Goal: Task Accomplishment & Management: Manage account settings

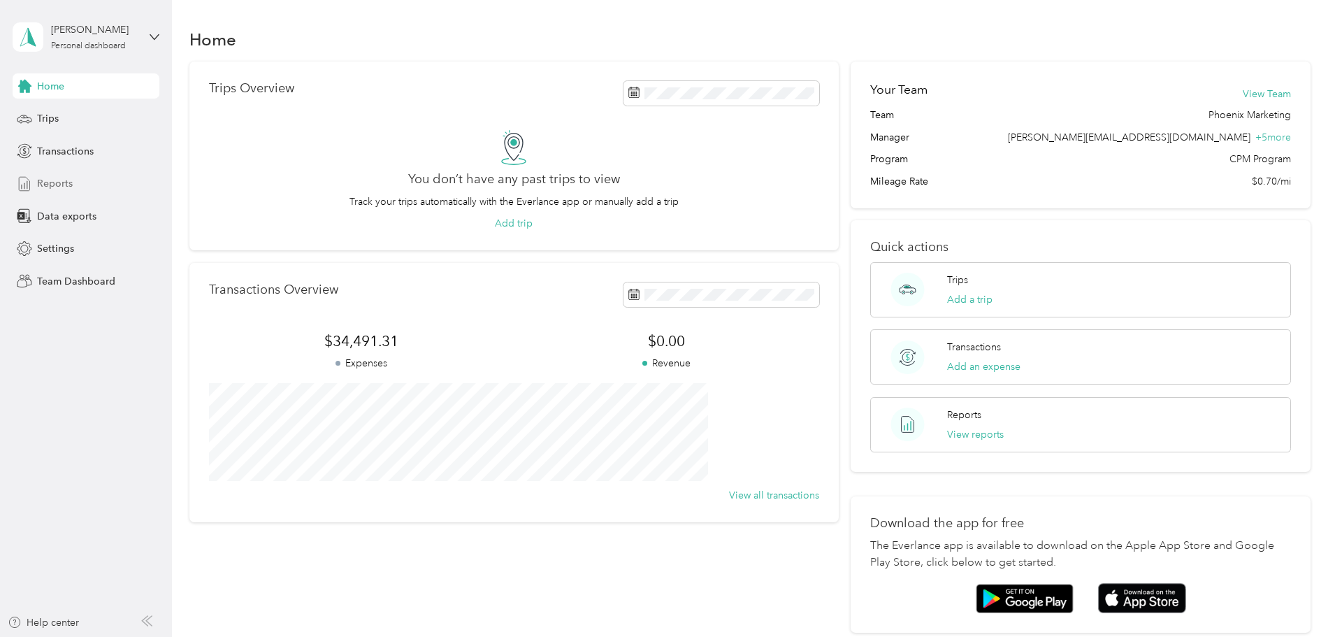
click at [54, 180] on span "Reports" at bounding box center [55, 183] width 36 height 15
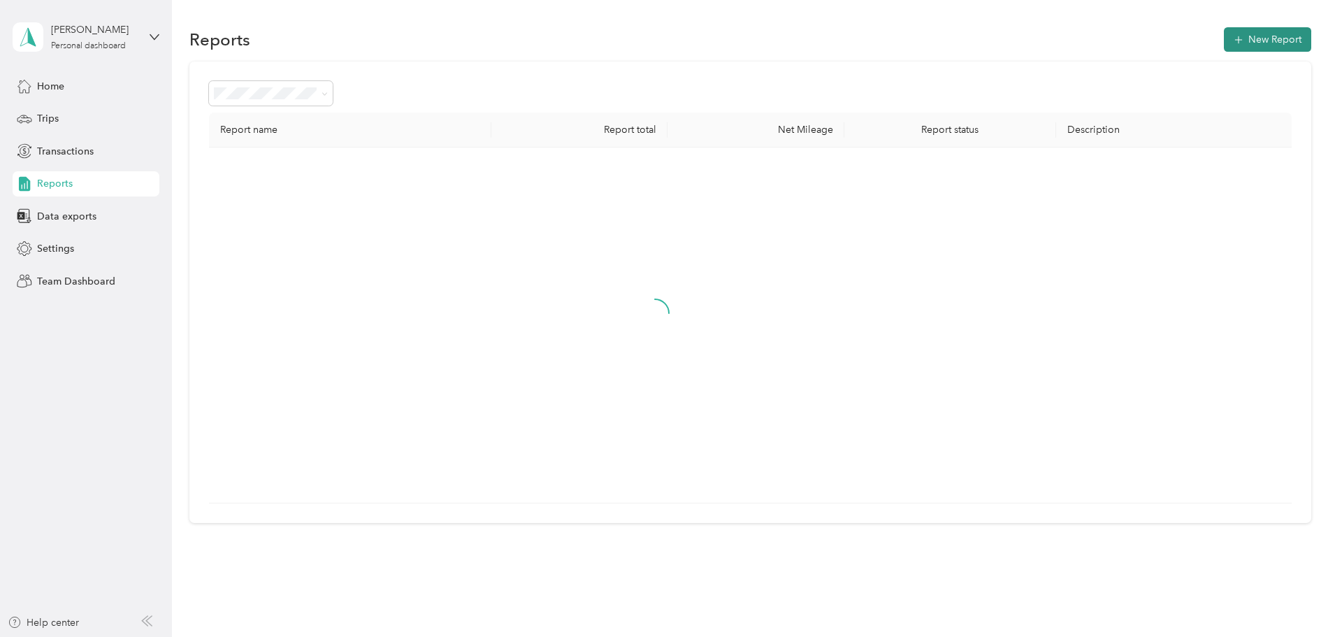
click at [1224, 29] on button "New Report" at bounding box center [1267, 39] width 87 height 24
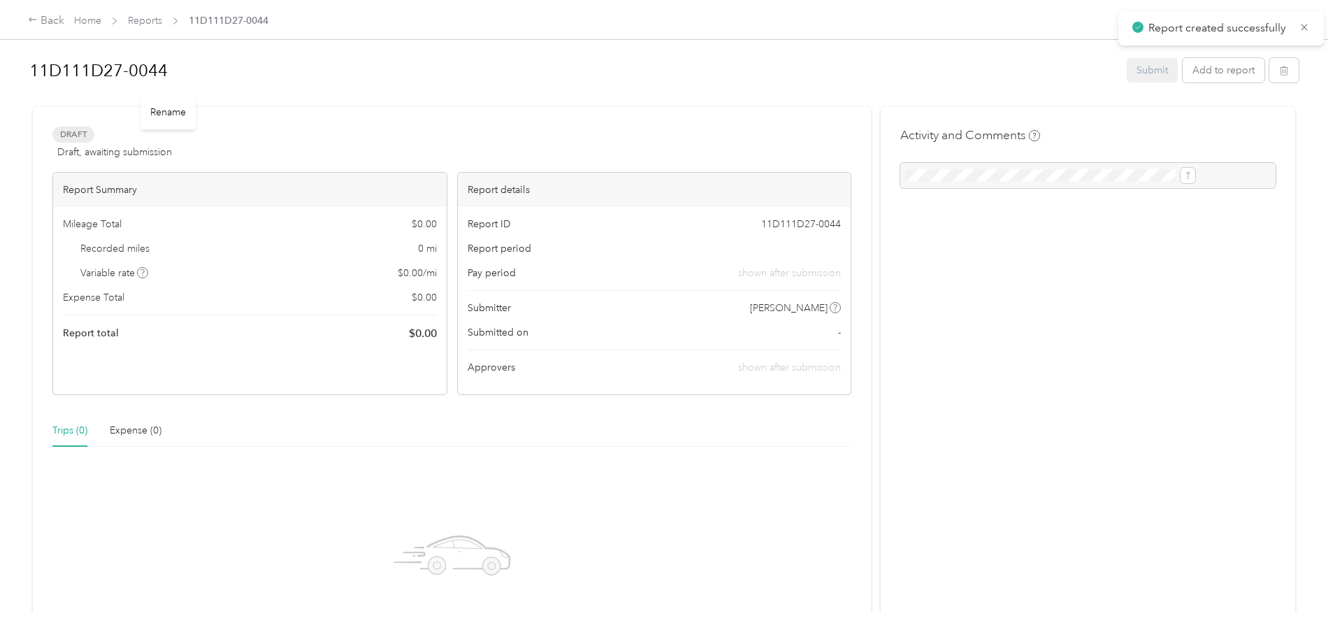
click at [287, 74] on h1 "11D111D27-0044" at bounding box center [572, 71] width 1087 height 34
click at [128, 78] on div "11D111D27-0044 Submit Add to report Draft Draft, awaiting submission View activ…" at bounding box center [664, 306] width 1328 height 612
click at [104, 188] on div "Back Home Reports 11D111D27-0044 [DATE] Submit Add to report Draft Draft, await…" at bounding box center [664, 318] width 1328 height 637
click at [1182, 77] on button "Add to report" at bounding box center [1223, 70] width 82 height 24
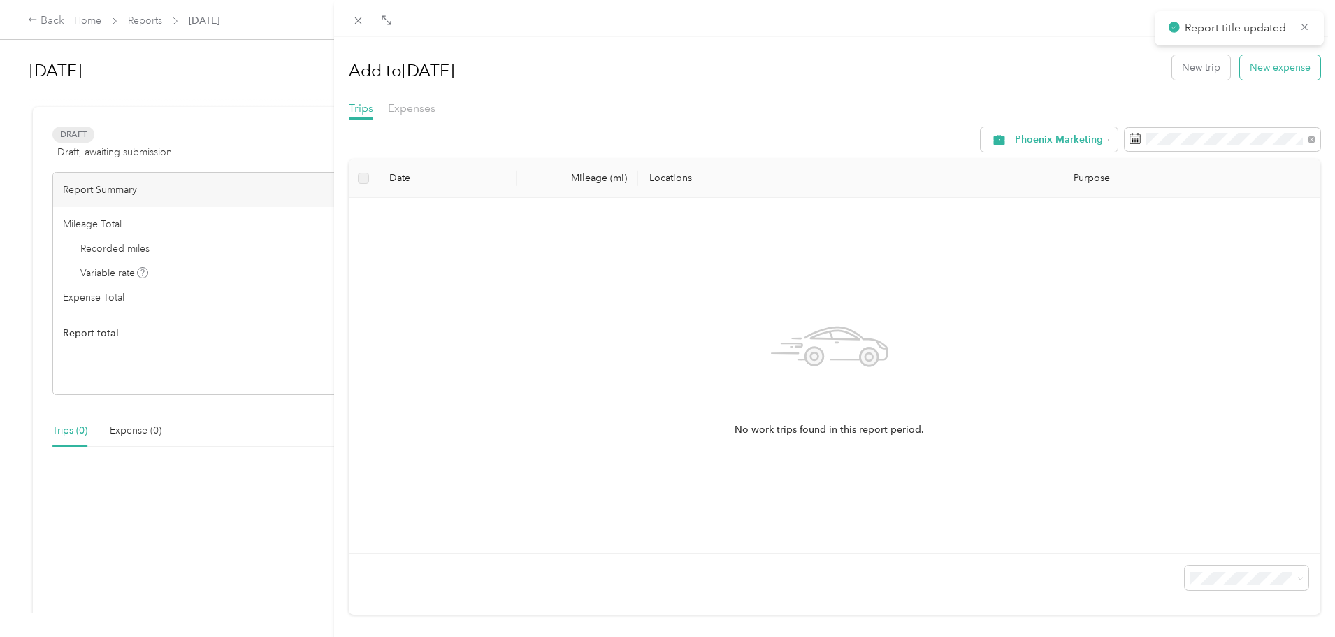
click at [1250, 75] on button "New expense" at bounding box center [1280, 67] width 80 height 24
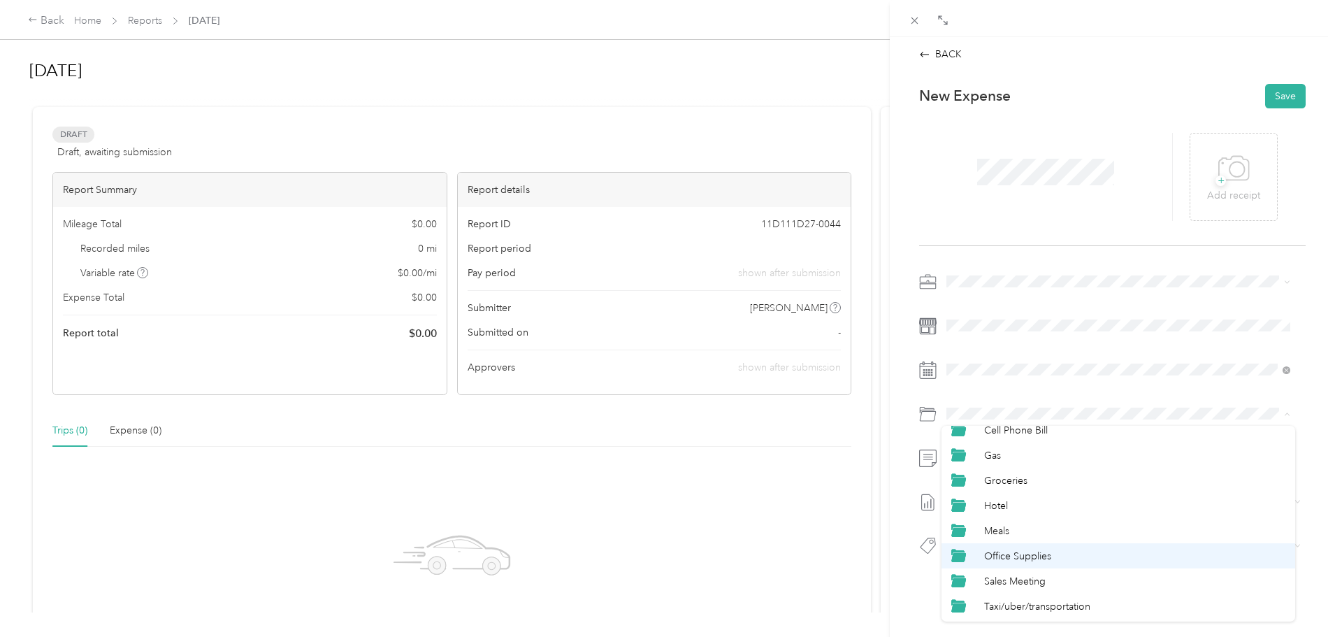
scroll to position [70, 0]
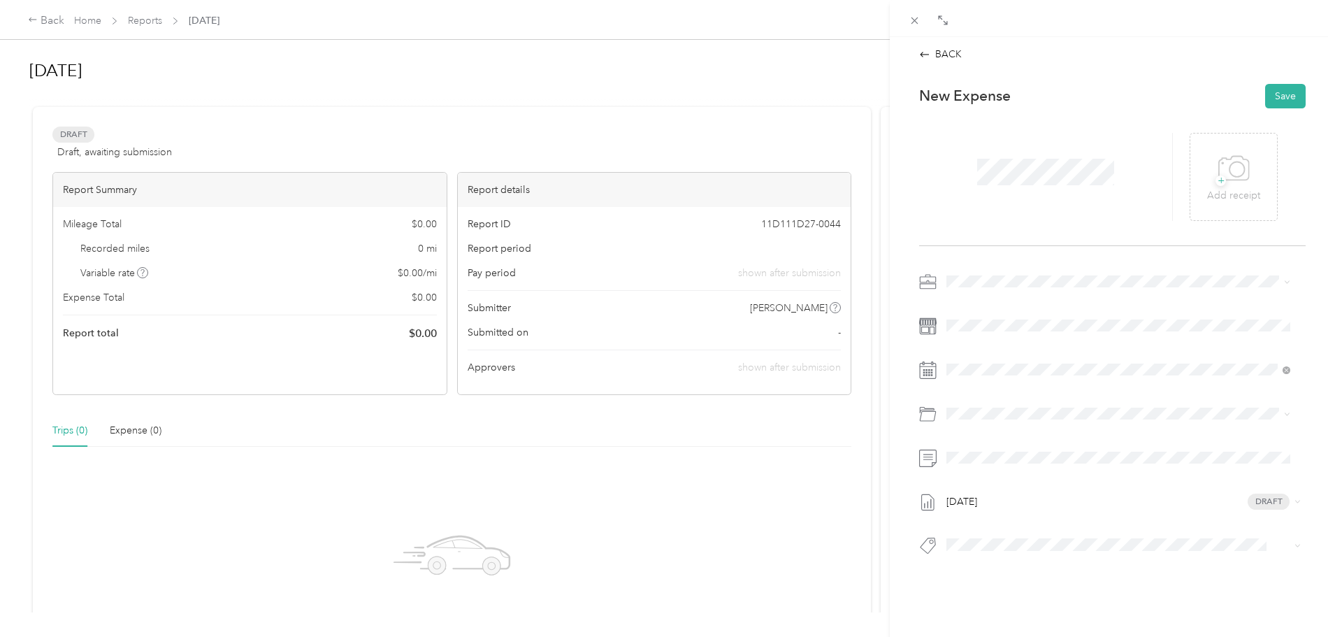
click at [1024, 577] on li "Taxi/uber/transportation" at bounding box center [1118, 573] width 354 height 25
click at [1263, 182] on div "+ Add receipt" at bounding box center [1233, 177] width 88 height 88
click at [1224, 168] on icon at bounding box center [1233, 169] width 31 height 38
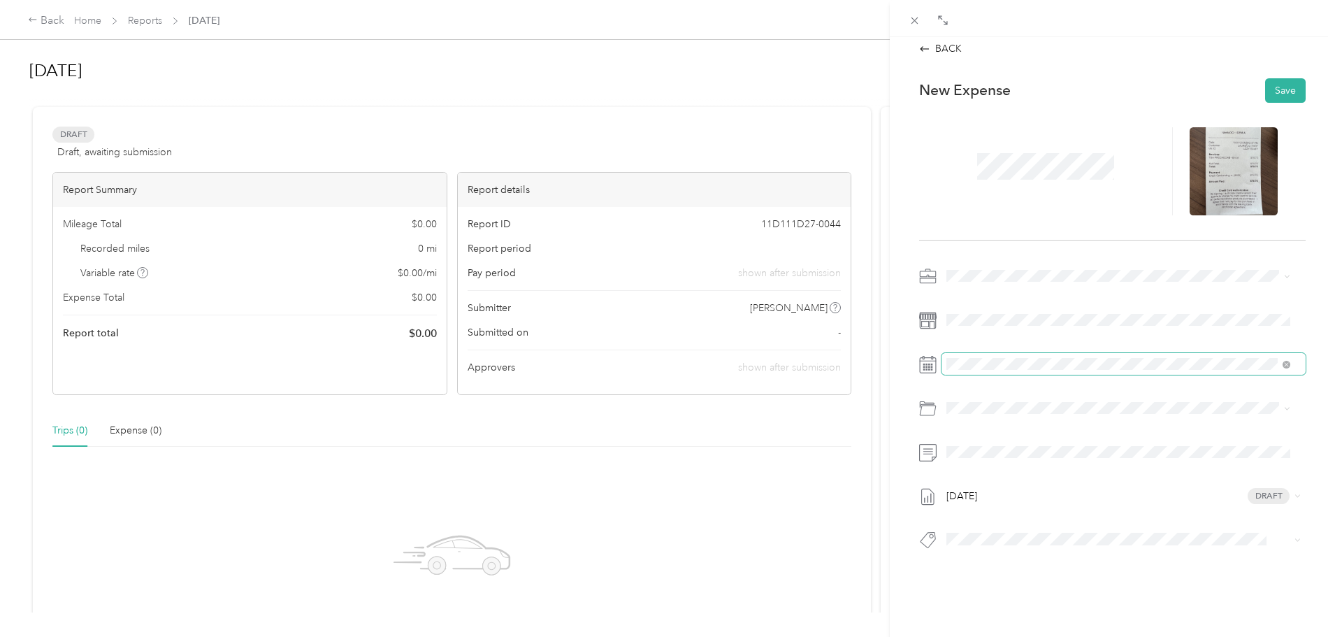
scroll to position [0, 0]
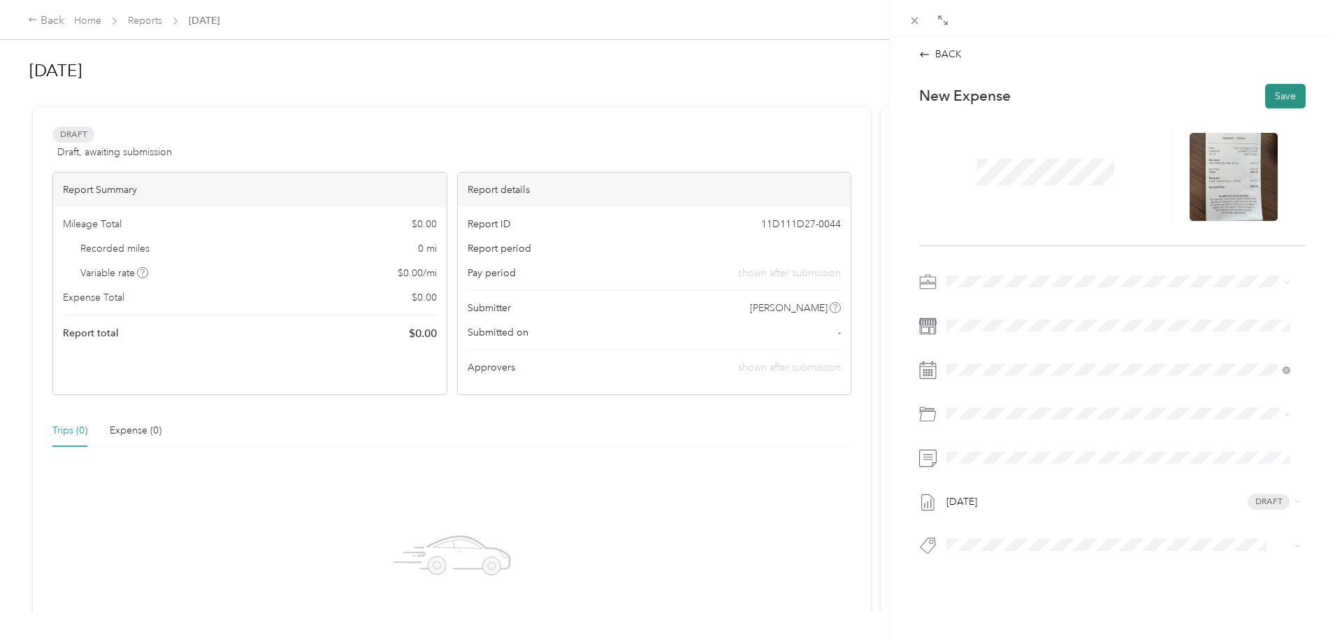
click at [1276, 103] on button "Save" at bounding box center [1285, 96] width 41 height 24
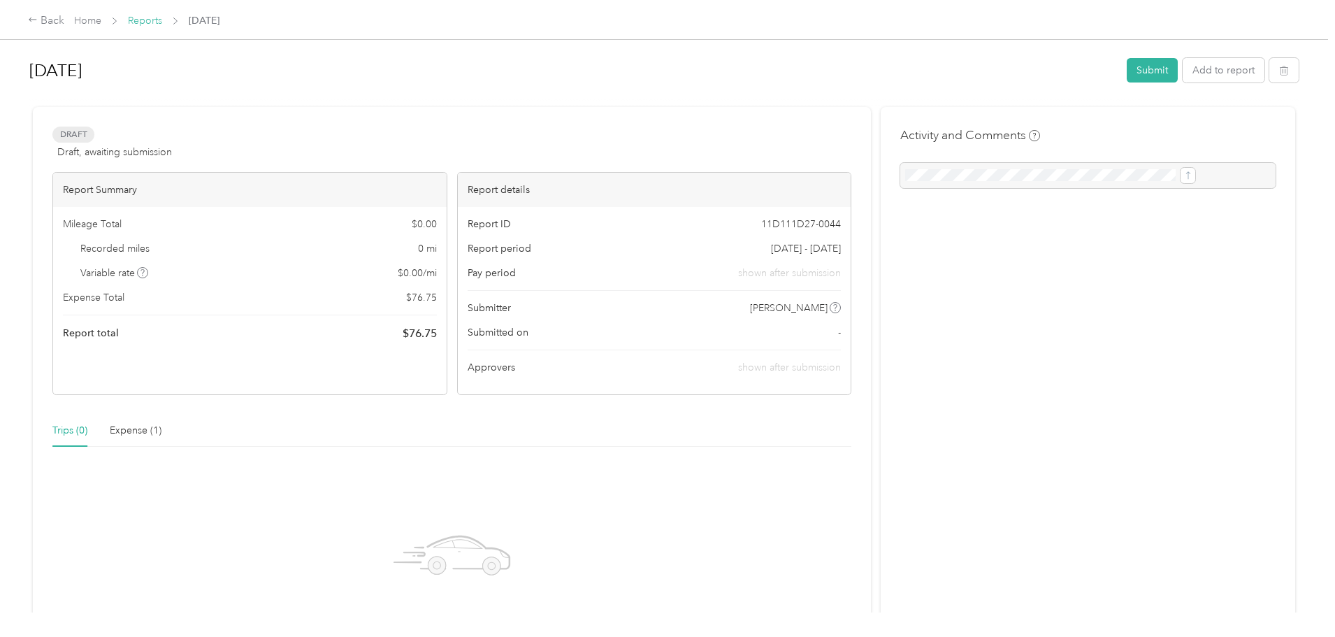
click at [162, 20] on link "Reports" at bounding box center [145, 21] width 34 height 12
